Goal: Navigation & Orientation: Find specific page/section

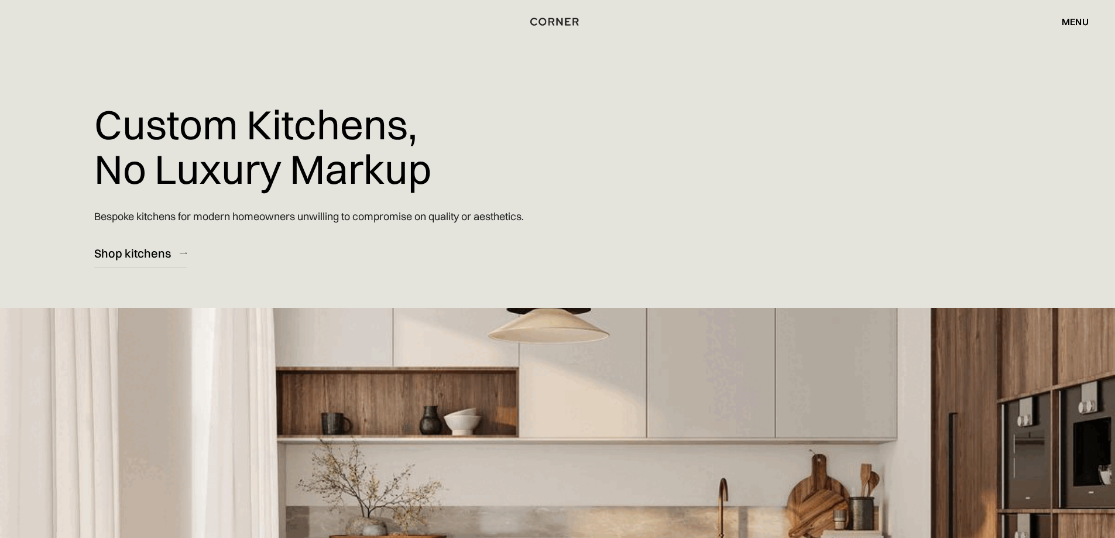
click at [1078, 21] on div "menu" at bounding box center [1074, 21] width 27 height 9
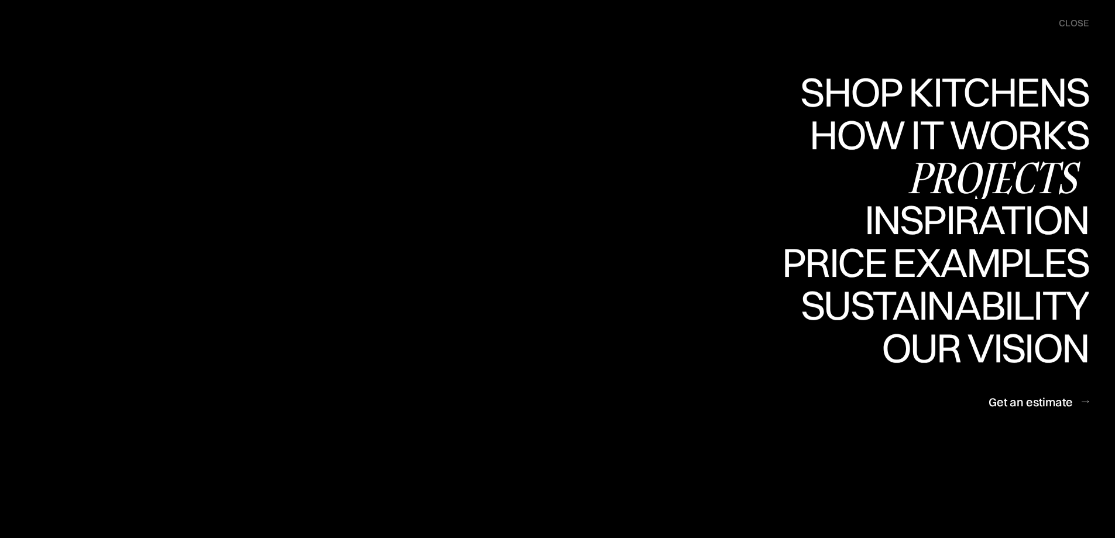
click at [991, 168] on div "Projects" at bounding box center [994, 177] width 190 height 41
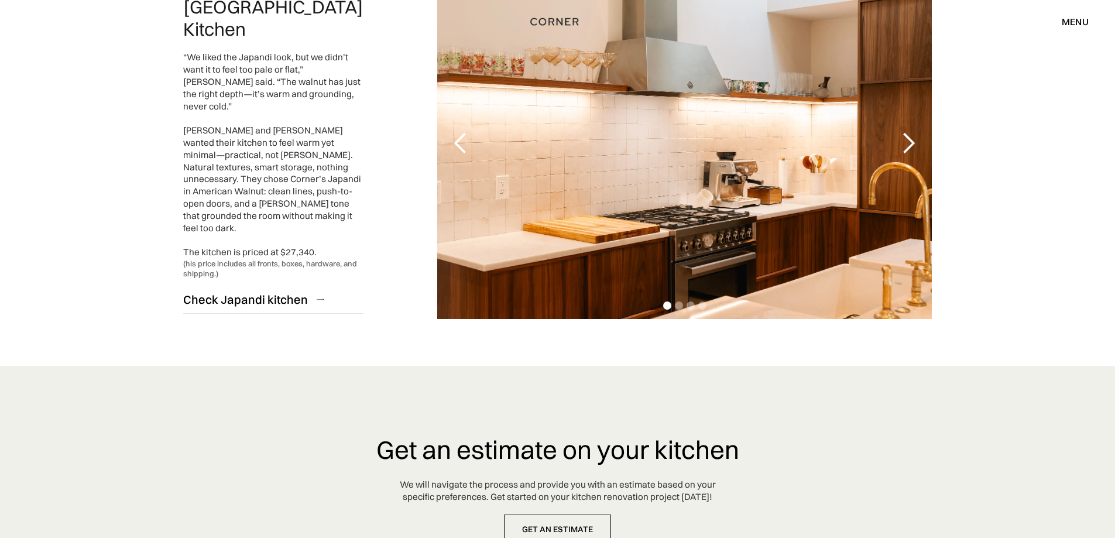
scroll to position [2691, 0]
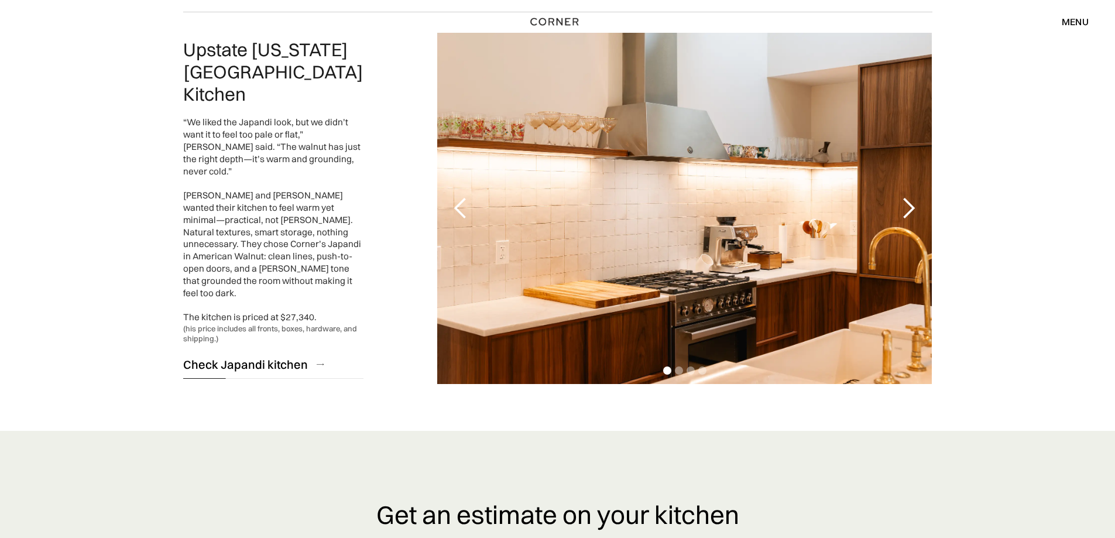
click at [297, 356] on div "Check Japandi kitchen" at bounding box center [245, 364] width 125 height 16
